Goal: Information Seeking & Learning: Learn about a topic

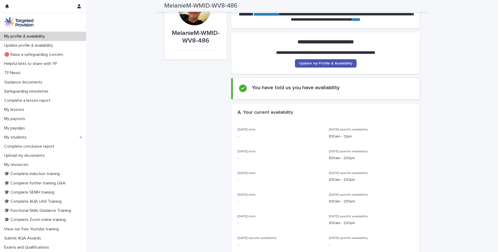
scroll to position [29, 0]
click at [342, 61] on link "Update my Profile & Availability" at bounding box center [326, 63] width 62 height 8
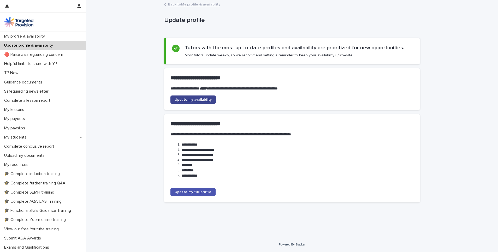
click at [199, 101] on span "Update my availability" at bounding box center [192, 100] width 37 height 4
click at [75, 139] on div "My students" at bounding box center [43, 137] width 86 height 9
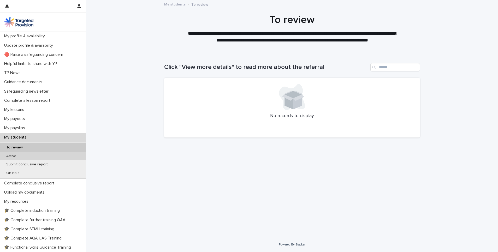
click at [43, 160] on div "Active" at bounding box center [43, 156] width 86 height 9
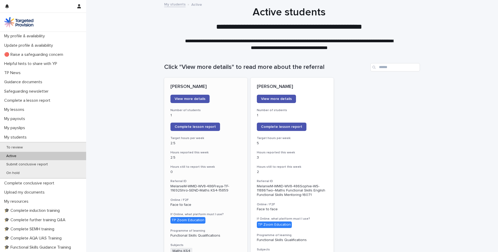
click at [220, 105] on div "[PERSON_NAME] View more details Number of students 1 Complete lesson report Tar…" at bounding box center [205, 257] width 83 height 359
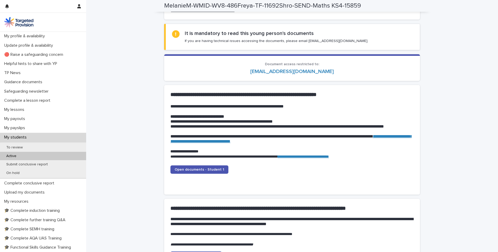
scroll to position [462, 0]
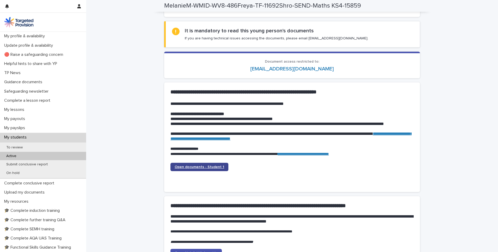
click at [202, 168] on span "Open documents - Student 1" at bounding box center [199, 167] width 50 height 4
